Goal: Use online tool/utility: Use online tool/utility

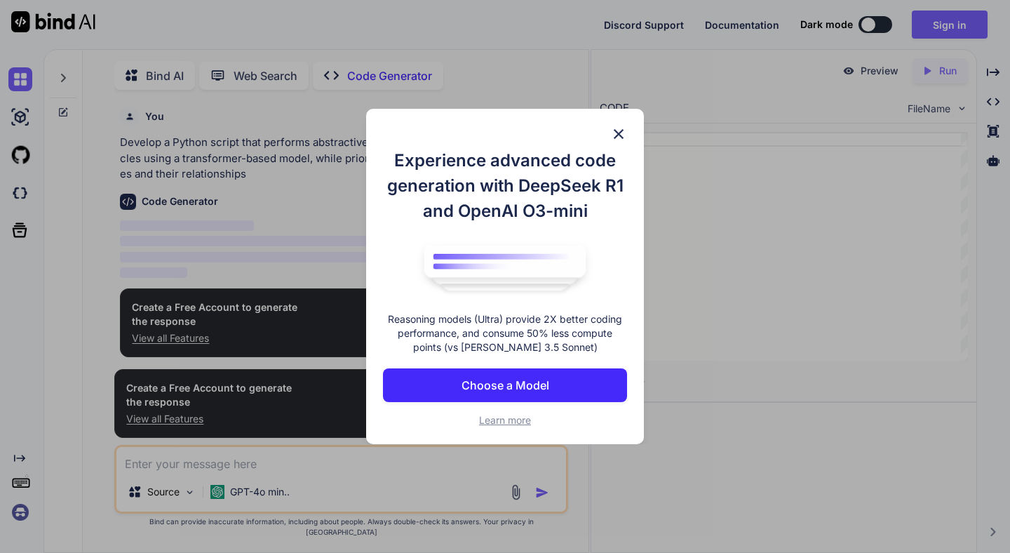
scroll to position [6, 0]
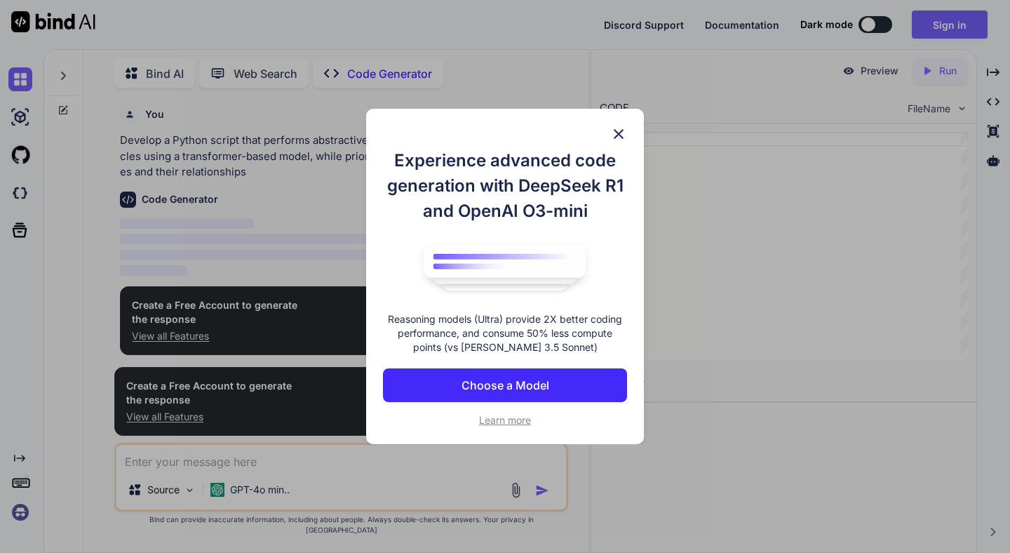
type textarea "x"
click at [630, 127] on div "Experience advanced code generation with DeepSeek R1 and OpenAI O3-mini Reasoni…" at bounding box center [505, 276] width 278 height 335
click at [612, 127] on img at bounding box center [618, 134] width 17 height 17
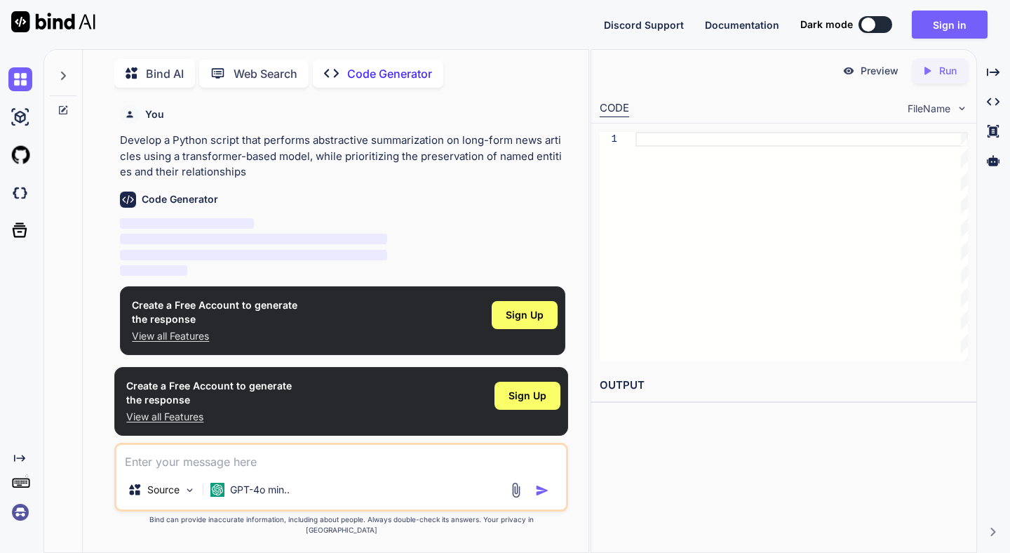
click at [76, 23] on img at bounding box center [53, 21] width 84 height 21
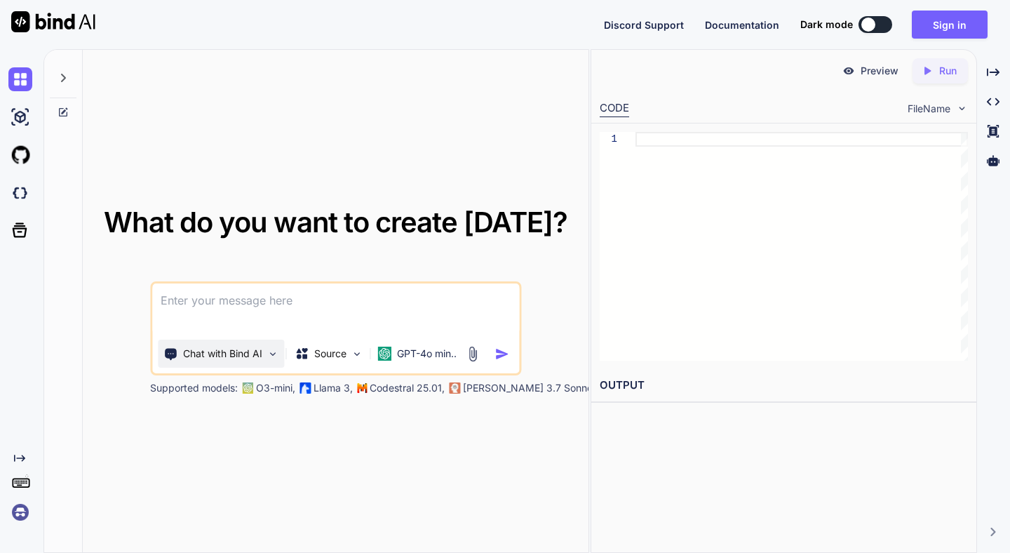
click at [277, 360] on div "Chat with Bind AI" at bounding box center [221, 354] width 126 height 28
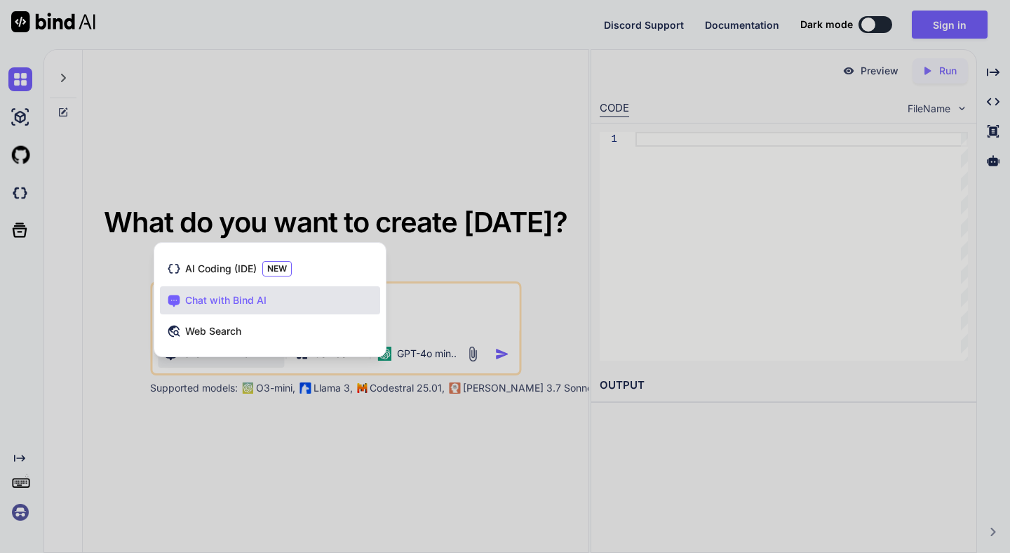
click at [274, 358] on div at bounding box center [505, 276] width 1010 height 553
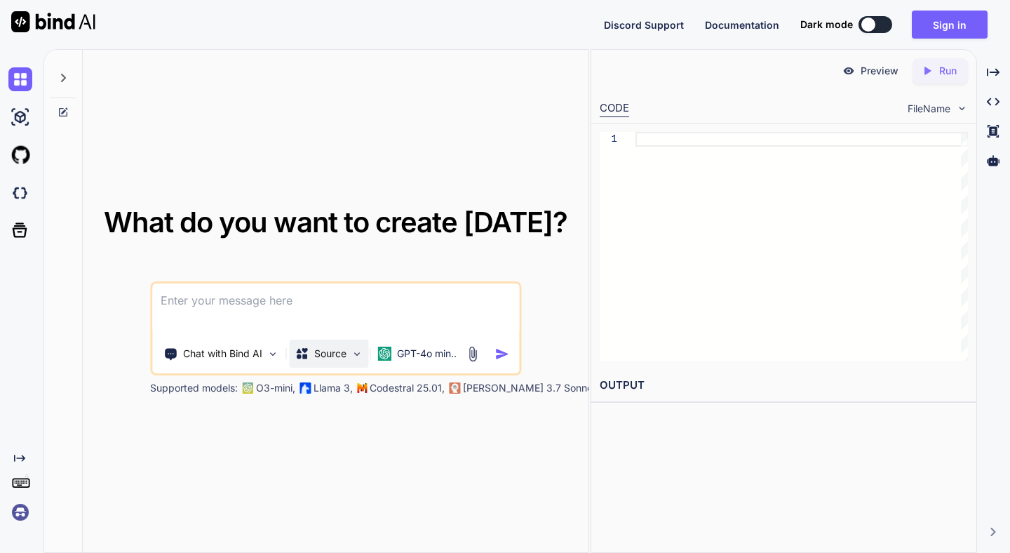
click at [355, 349] on img at bounding box center [357, 354] width 12 height 12
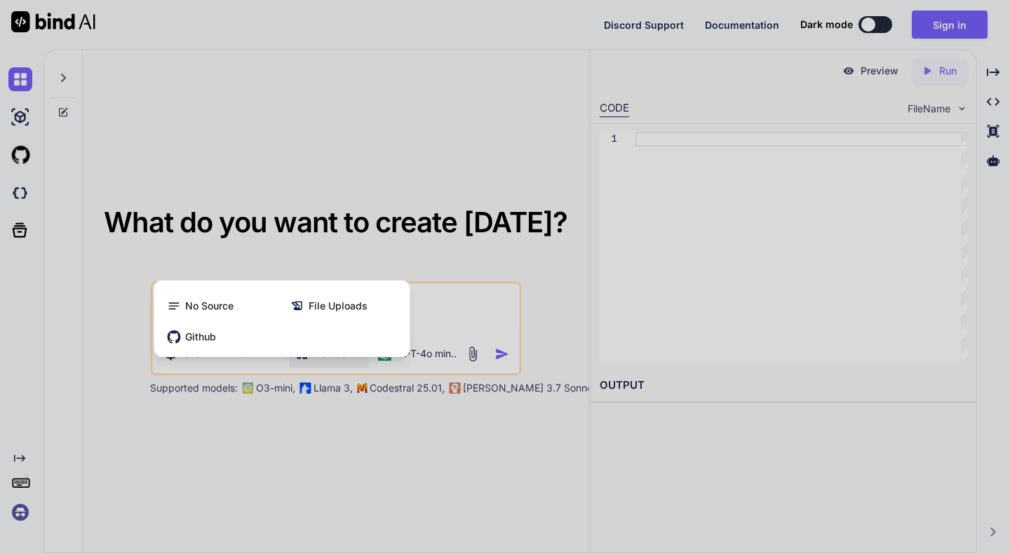
click at [349, 360] on div at bounding box center [505, 276] width 1010 height 553
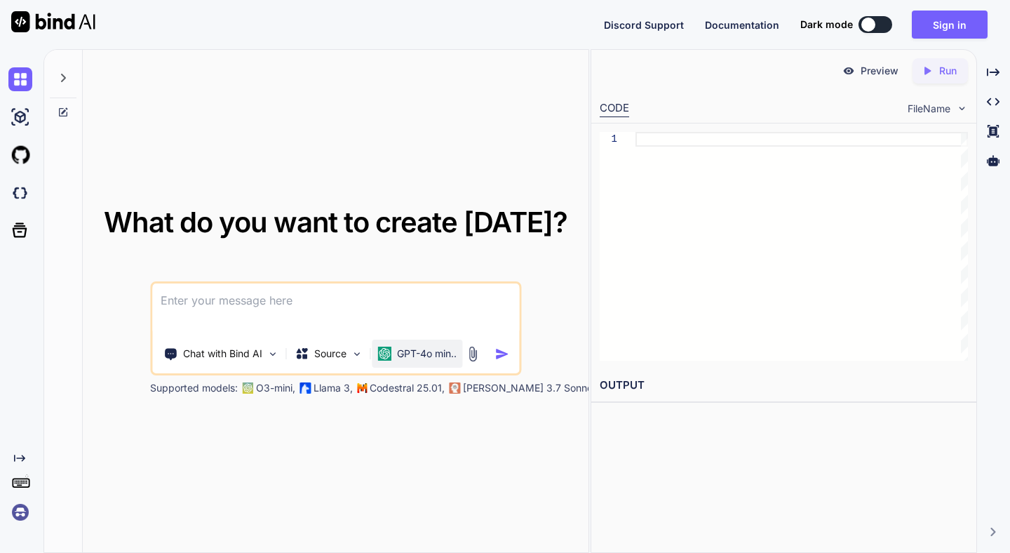
click at [413, 352] on p "GPT-4o min.." at bounding box center [427, 354] width 60 height 14
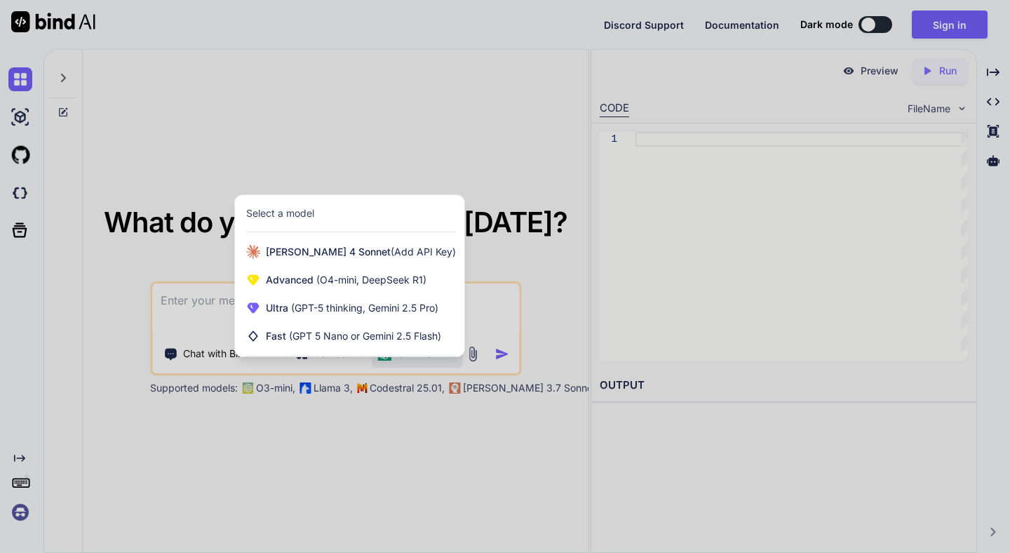
click at [249, 512] on div at bounding box center [505, 276] width 1010 height 553
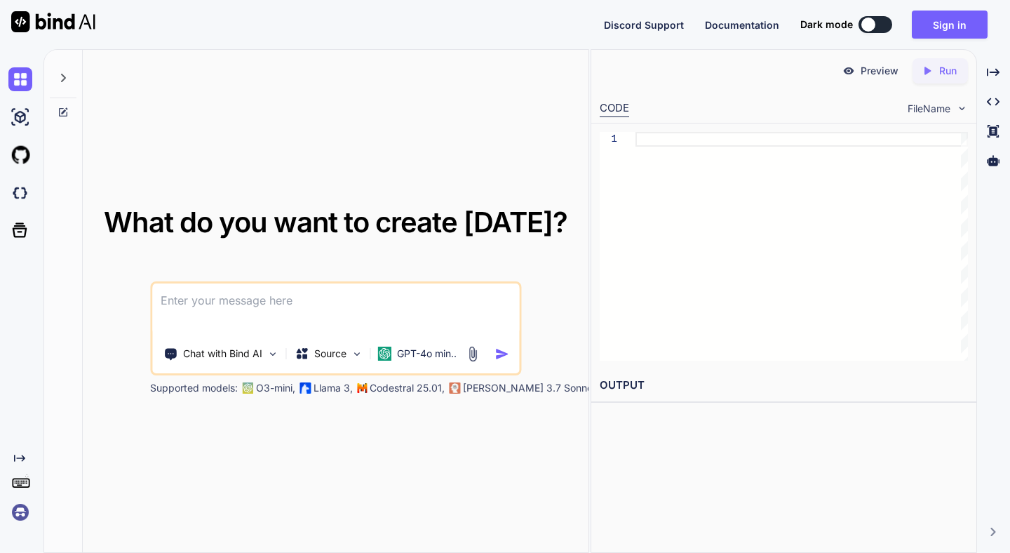
click at [22, 61] on div at bounding box center [22, 79] width 29 height 38
click at [20, 76] on img at bounding box center [20, 79] width 24 height 24
click at [18, 112] on img at bounding box center [20, 117] width 24 height 24
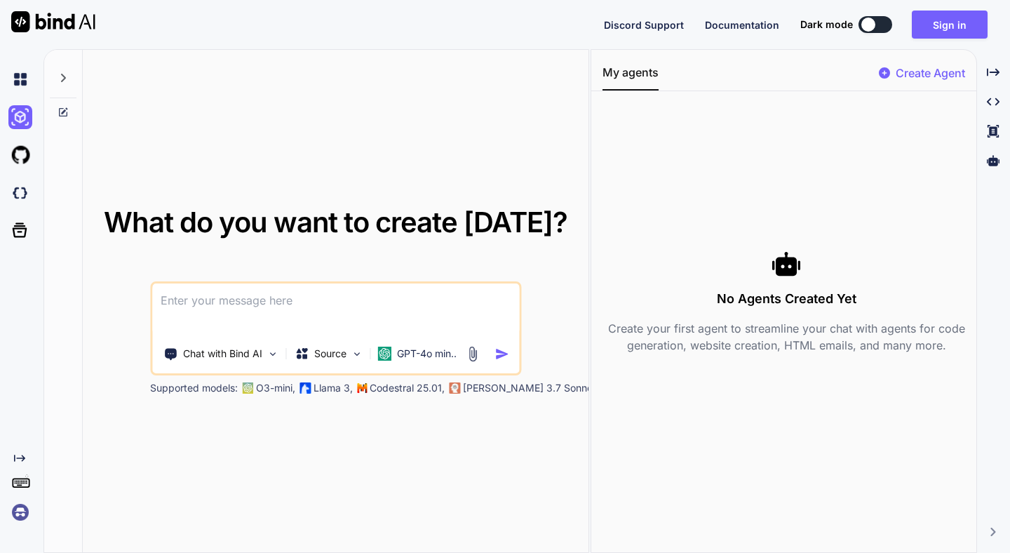
click at [19, 140] on div at bounding box center [22, 155] width 29 height 38
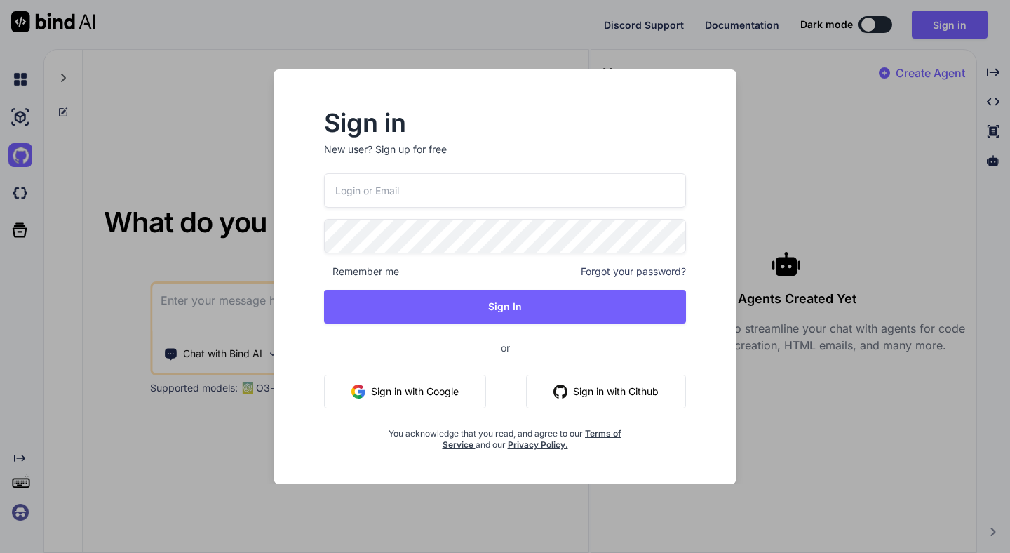
click at [81, 137] on div "Sign in New user? Sign up for free Remember me Forgot your password? Sign In or…" at bounding box center [505, 276] width 1010 height 553
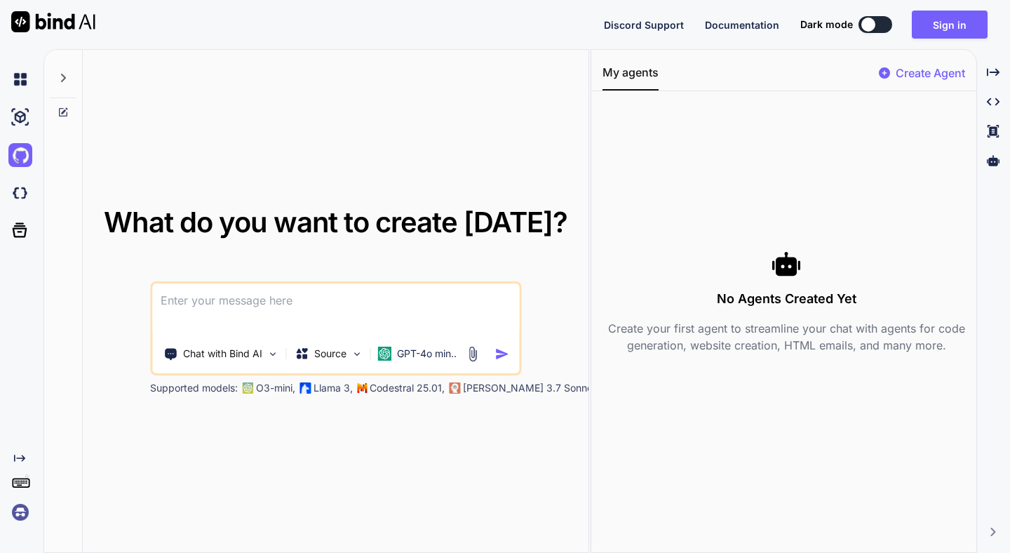
click at [16, 22] on img at bounding box center [53, 21] width 84 height 21
